Goal: Task Accomplishment & Management: Manage account settings

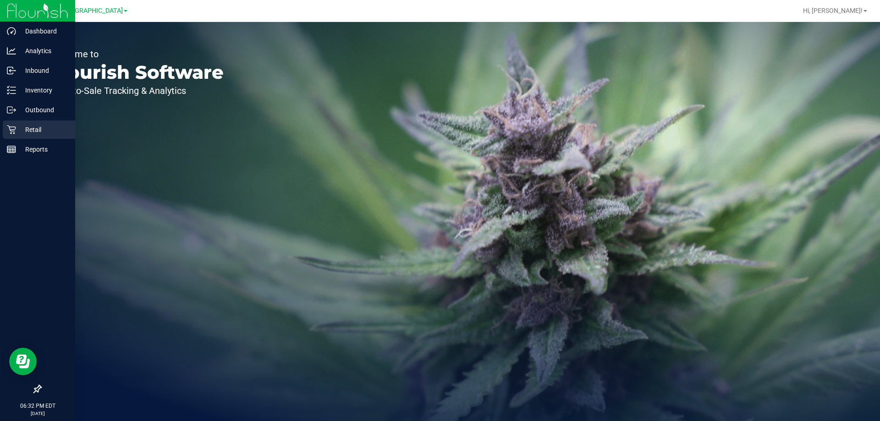
click at [42, 137] on div "Retail" at bounding box center [39, 130] width 72 height 18
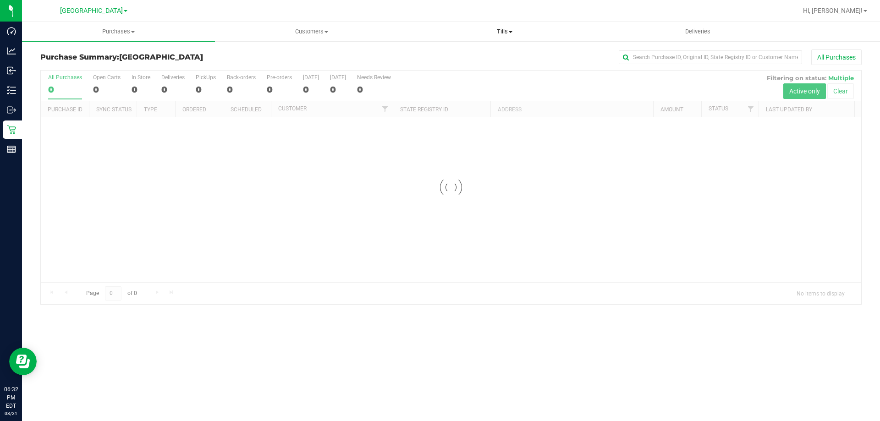
click at [513, 29] on span "Tills" at bounding box center [505, 32] width 192 height 8
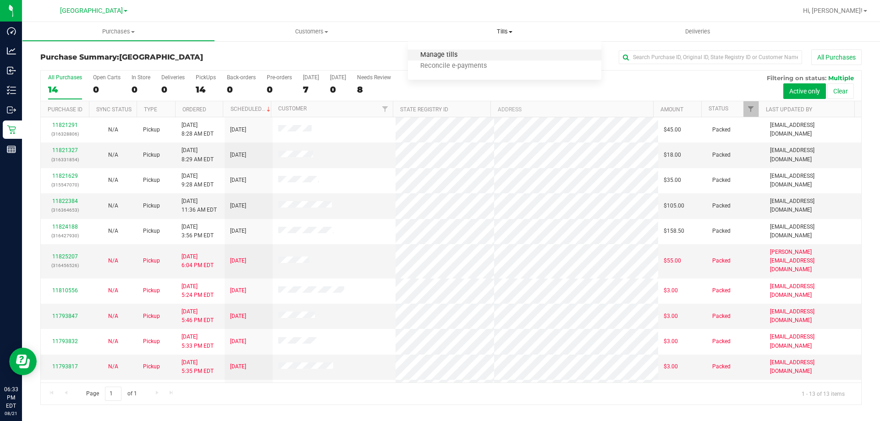
click at [435, 55] on span "Manage tills" at bounding box center [439, 55] width 62 height 8
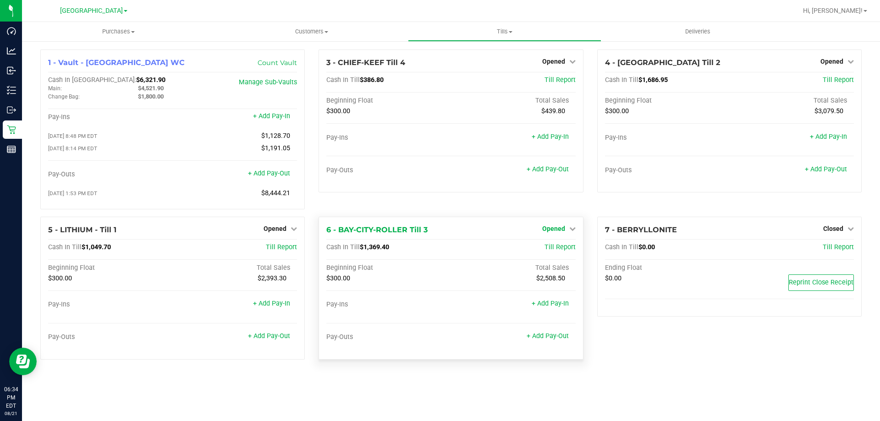
click at [552, 230] on span "Opened" at bounding box center [553, 228] width 23 height 7
click at [563, 246] on link "Close Till" at bounding box center [554, 247] width 25 height 7
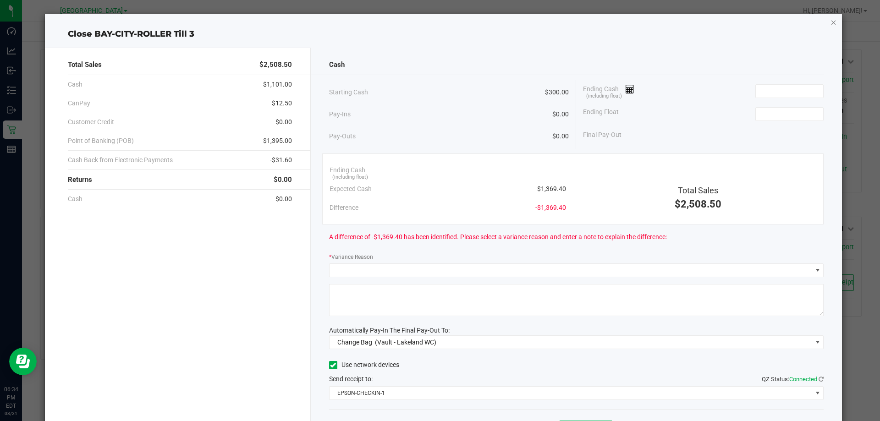
click at [831, 20] on icon "button" at bounding box center [834, 22] width 6 height 11
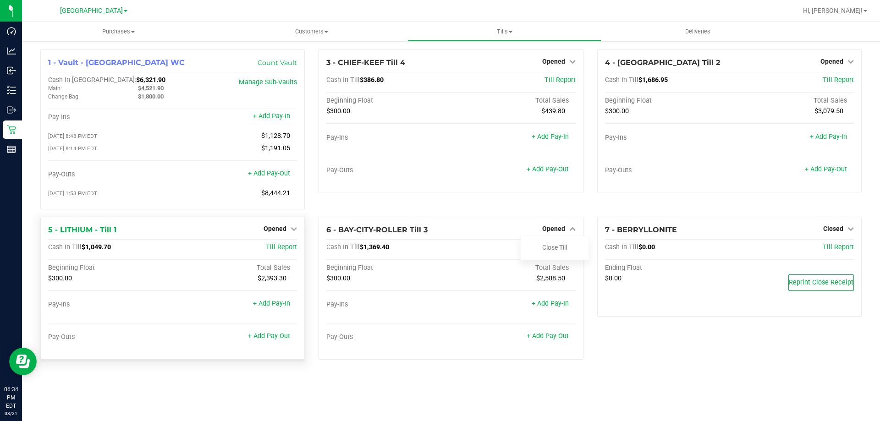
click at [243, 272] on div "Total Sales" at bounding box center [235, 268] width 125 height 8
